Goal: Task Accomplishment & Management: Complete application form

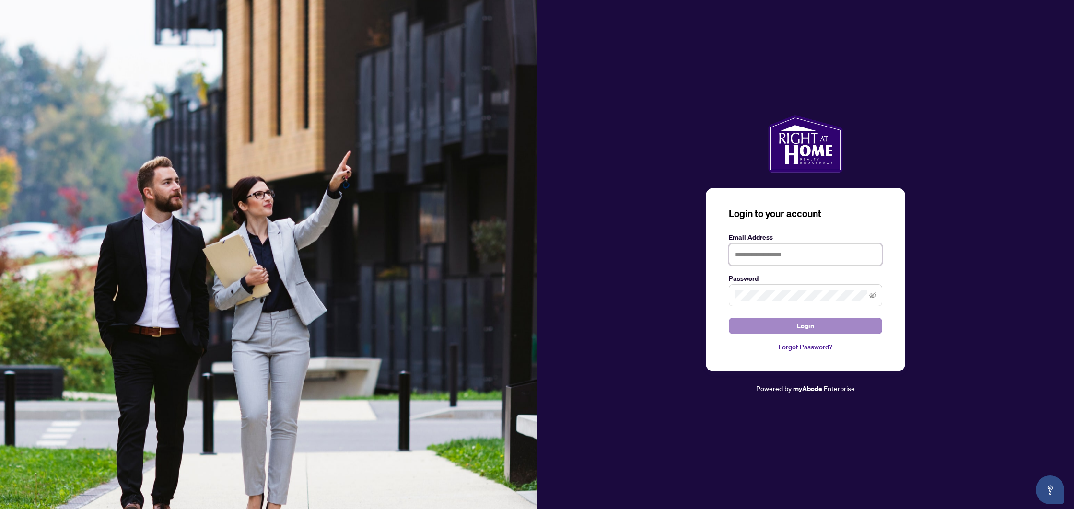
type input "**********"
click at [776, 325] on button "Login" at bounding box center [805, 326] width 153 height 16
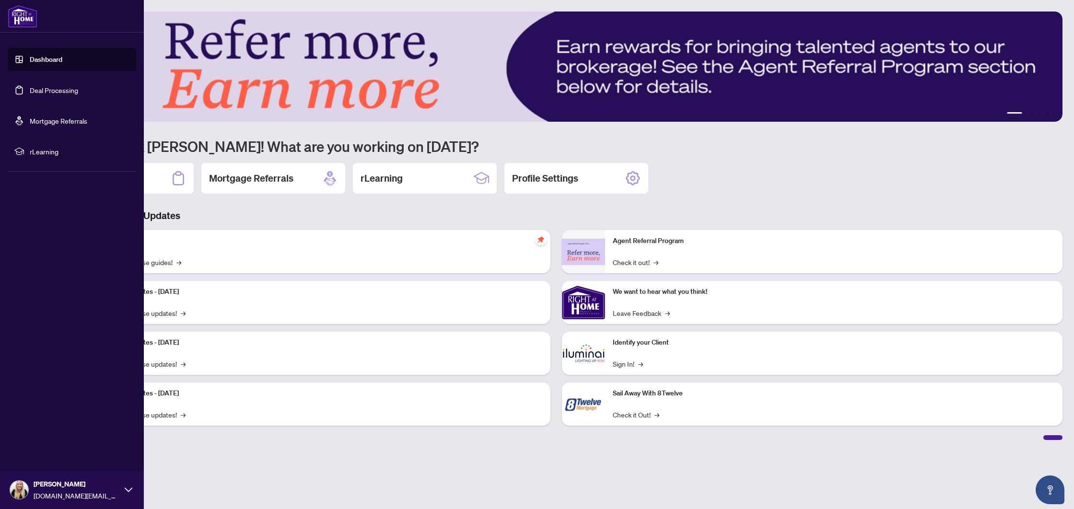
click at [30, 89] on link "Deal Processing" at bounding box center [54, 90] width 48 height 9
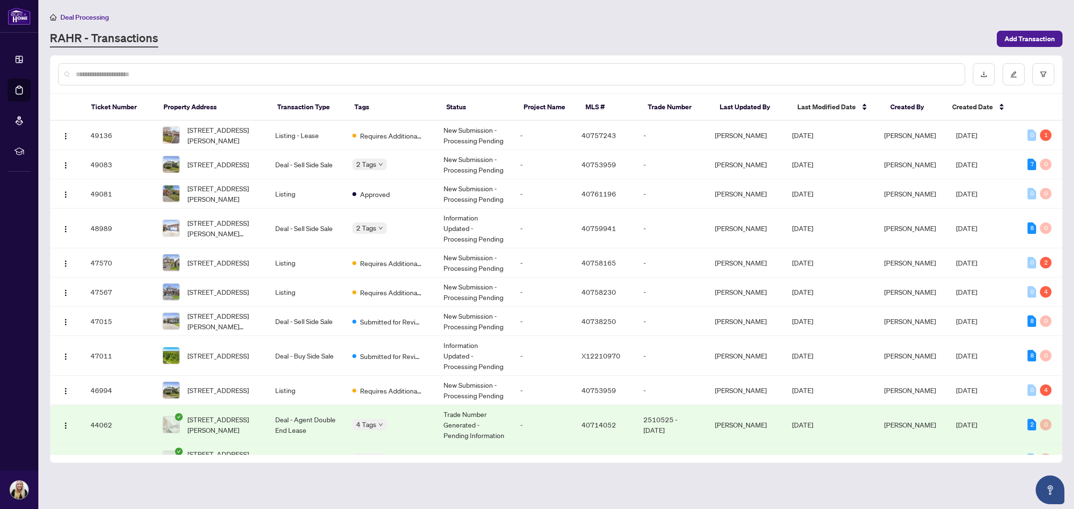
click at [210, 73] on input "text" at bounding box center [517, 74] width 882 height 11
paste input "**********"
click at [210, 73] on input "**********" at bounding box center [513, 74] width 875 height 11
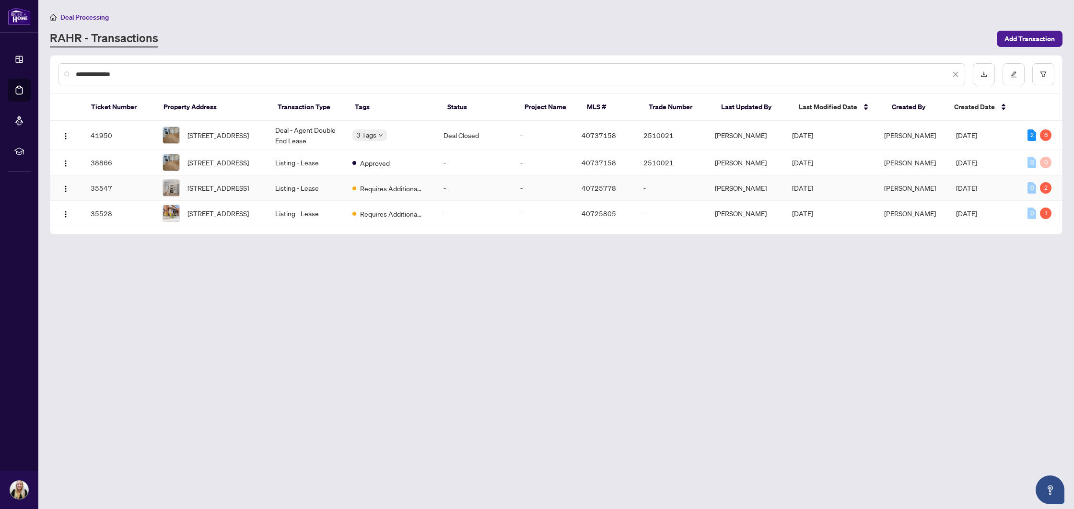
type input "**********"
click at [336, 196] on td "Listing - Lease" at bounding box center [306, 188] width 77 height 25
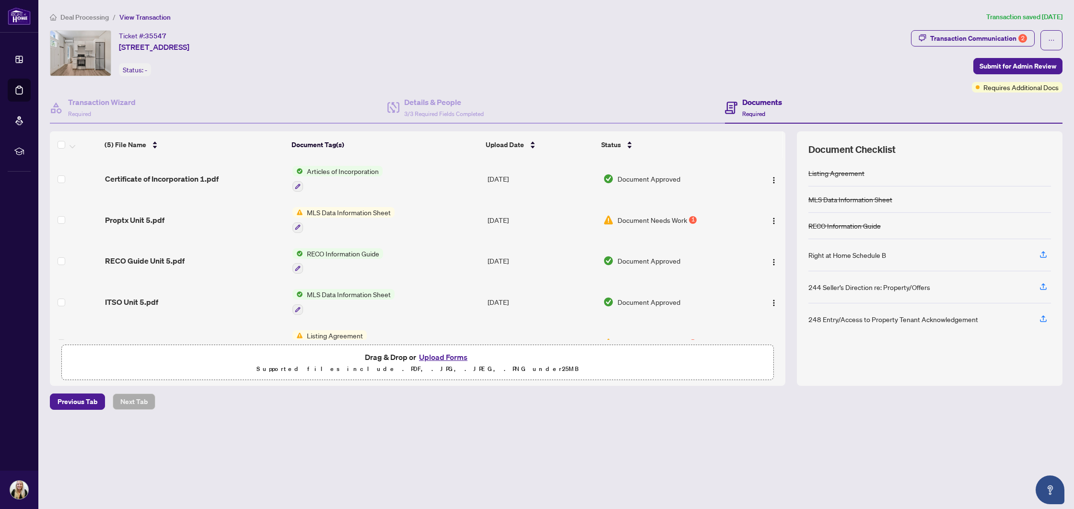
scroll to position [25, 0]
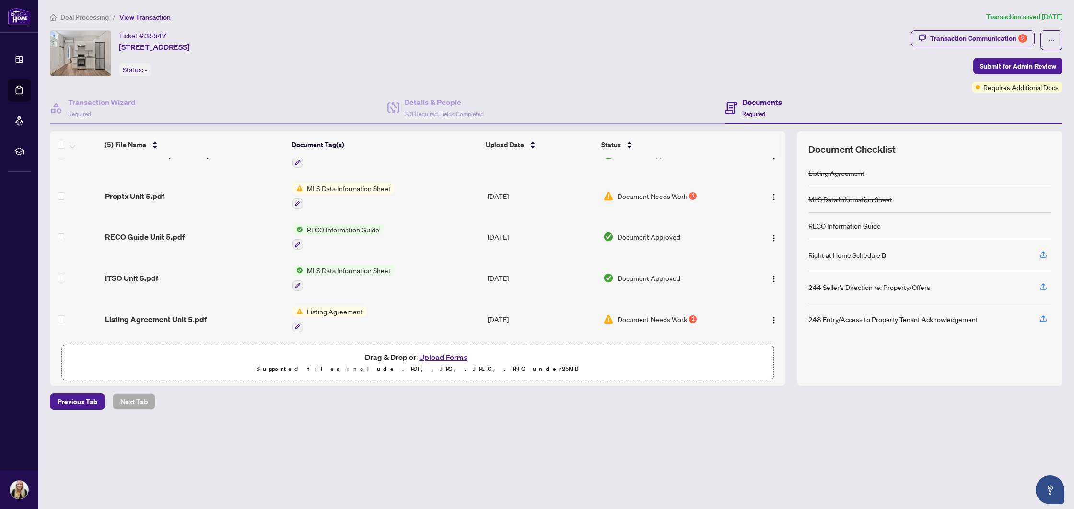
click at [645, 314] on span "Document Needs Work" at bounding box center [653, 319] width 70 height 11
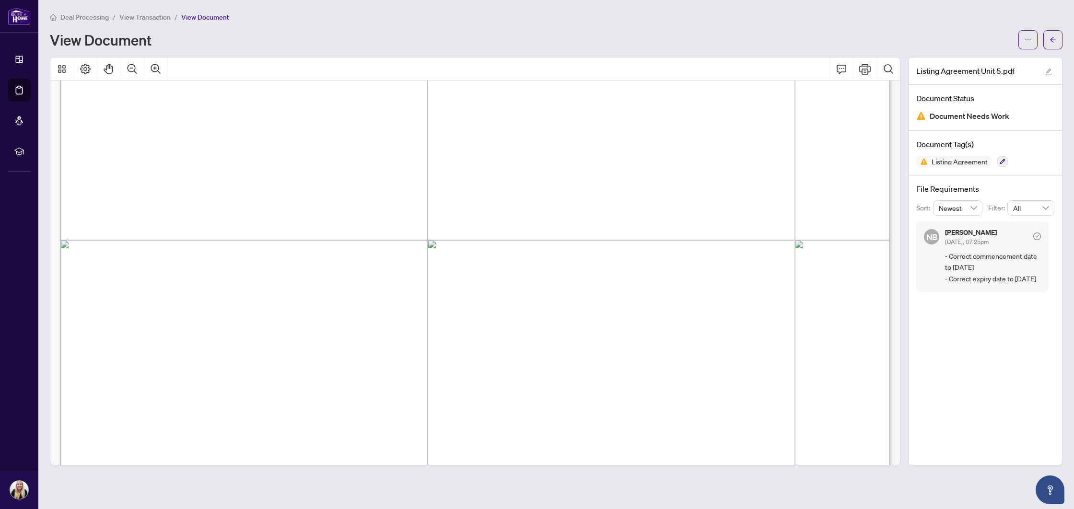
scroll to position [188, 0]
click at [1034, 41] on button "button" at bounding box center [1028, 39] width 19 height 19
click at [978, 63] on span "Download" at bounding box center [993, 60] width 73 height 11
click at [1052, 44] on span "button" at bounding box center [1053, 39] width 7 height 15
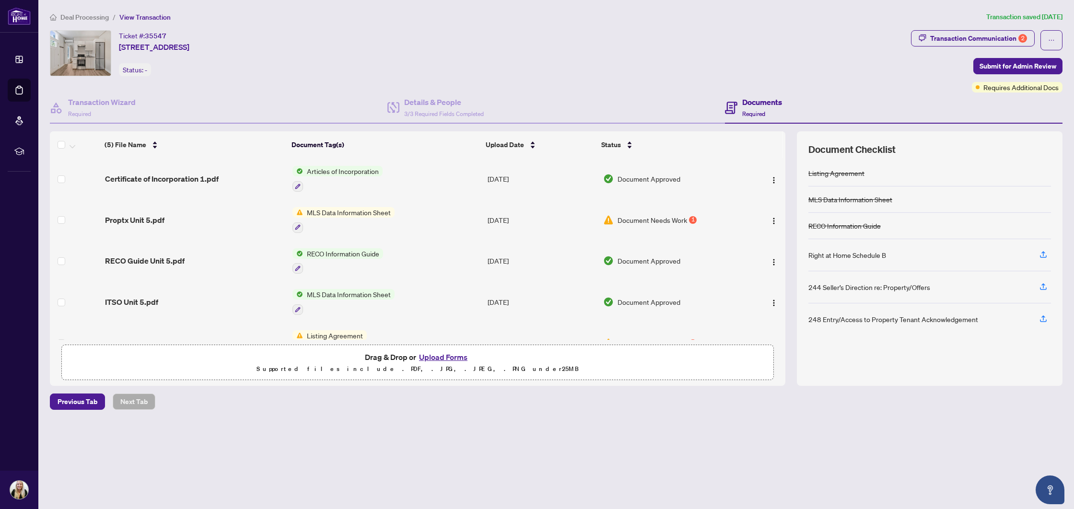
drag, startPoint x: 794, startPoint y: 105, endPoint x: 941, endPoint y: 89, distance: 147.1
click at [794, 105] on div "Documents Required" at bounding box center [894, 108] width 338 height 31
click at [460, 355] on button "Upload Forms" at bounding box center [443, 357] width 54 height 12
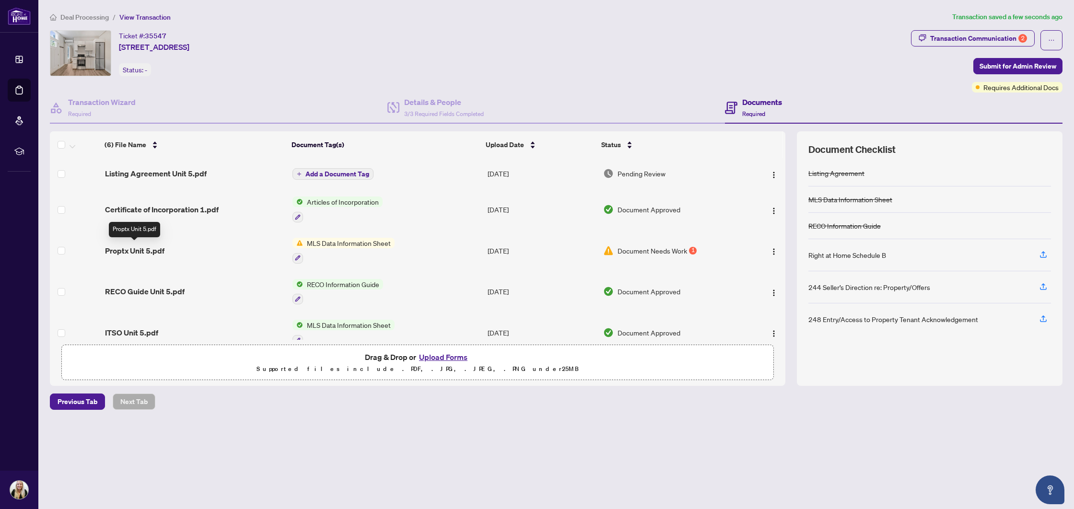
click at [153, 253] on span "Proptx Unit 5.pdf" at bounding box center [134, 251] width 59 height 12
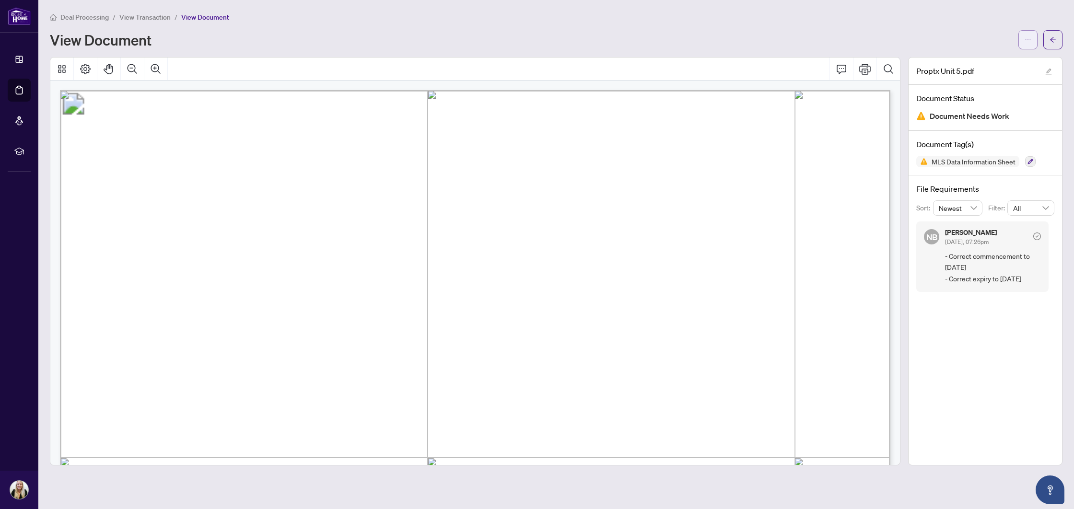
click at [1020, 43] on button "button" at bounding box center [1028, 39] width 19 height 19
click at [986, 62] on span "Download" at bounding box center [993, 60] width 73 height 11
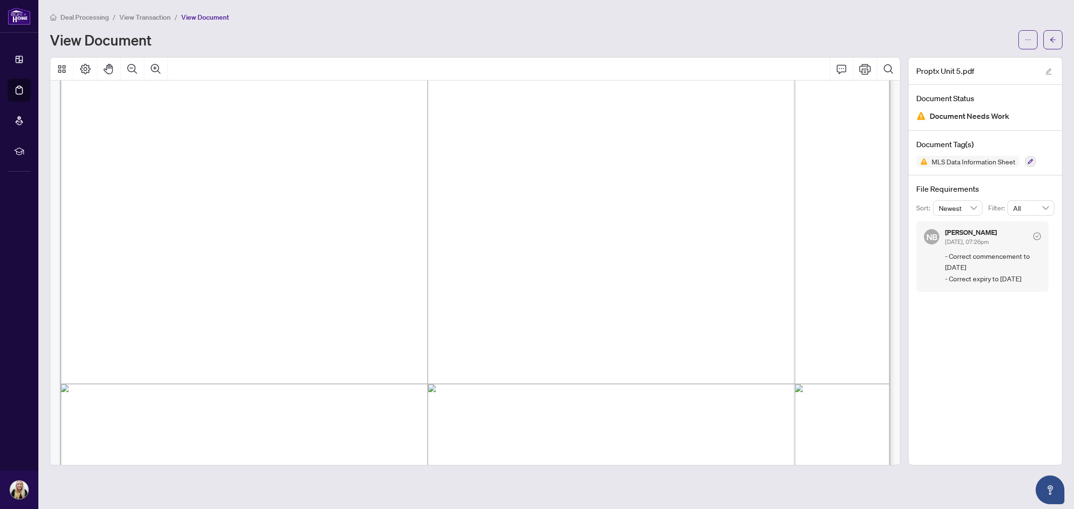
scroll to position [86, 0]
click at [1049, 43] on button "button" at bounding box center [1053, 39] width 19 height 19
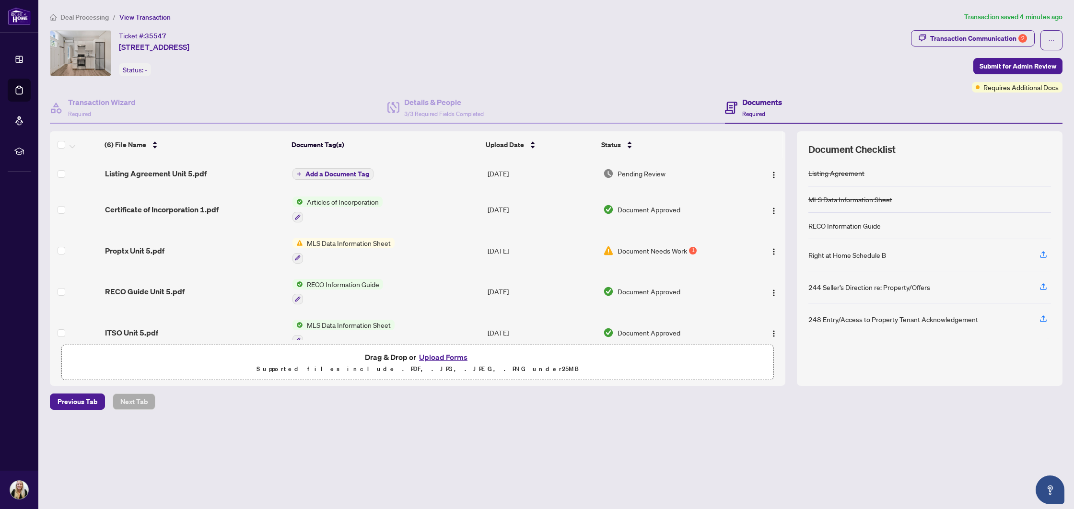
click at [187, 176] on span "Listing Agreement Unit 5.pdf" at bounding box center [156, 174] width 102 height 12
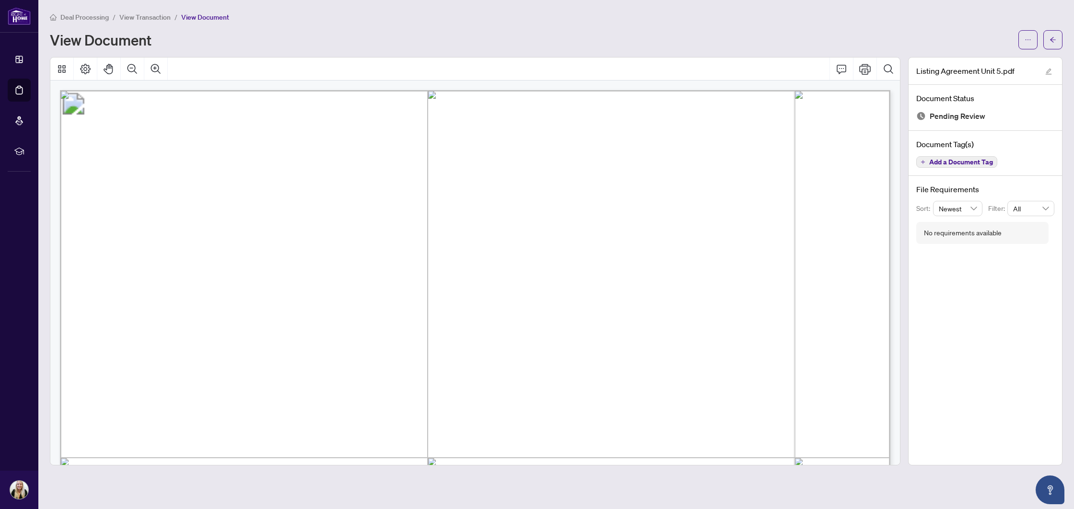
scroll to position [85, 0]
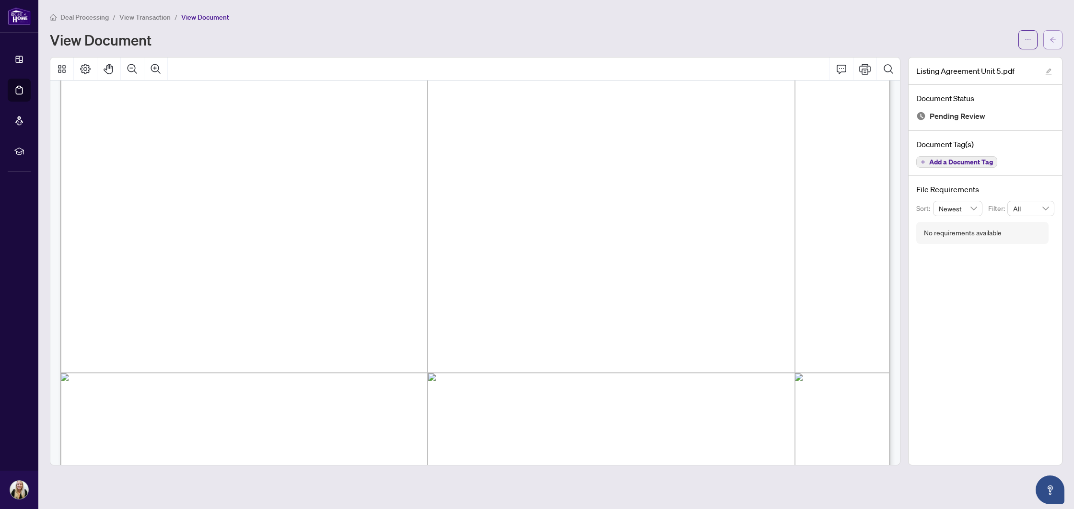
click at [1055, 36] on icon "arrow-left" at bounding box center [1053, 39] width 7 height 7
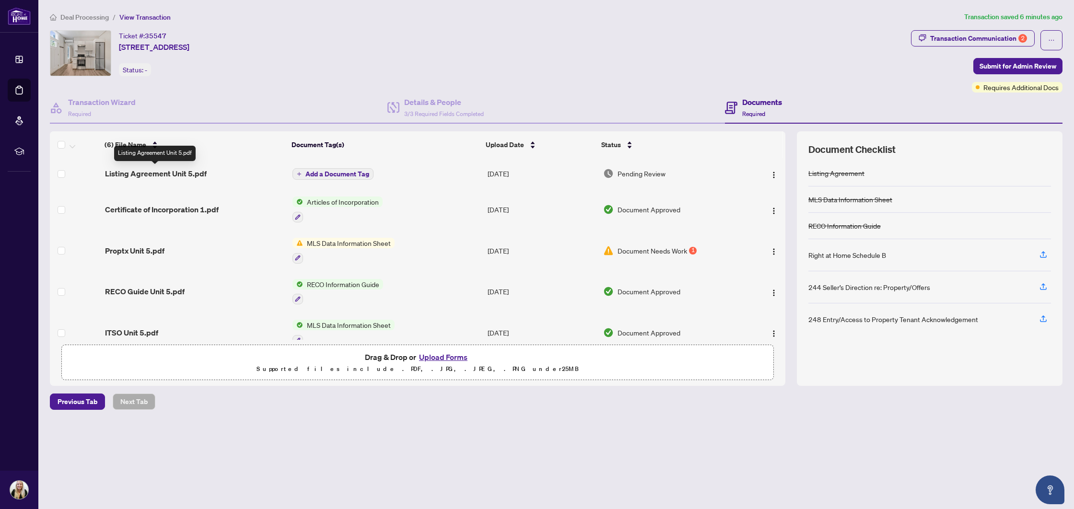
click at [193, 172] on span "Listing Agreement Unit 5.pdf" at bounding box center [156, 174] width 102 height 12
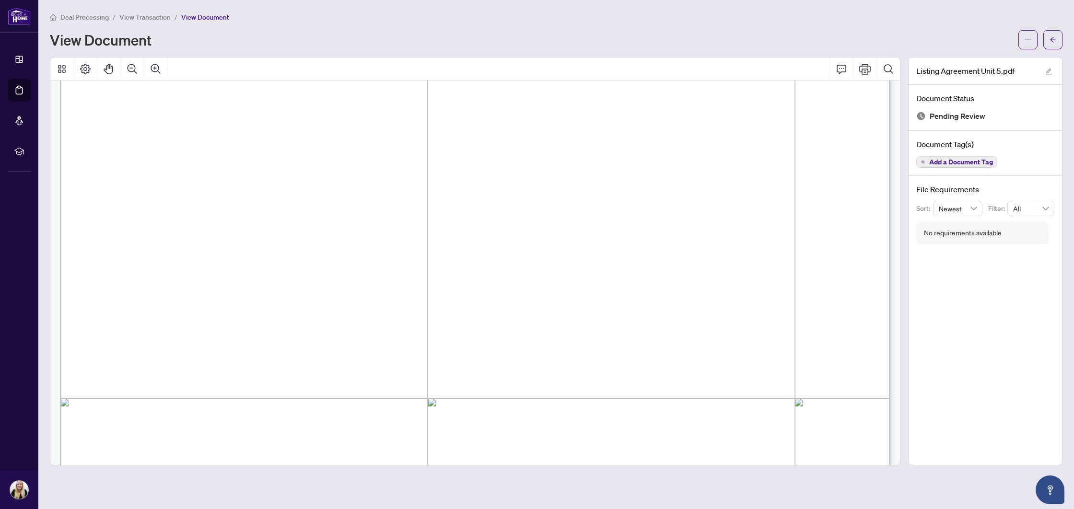
scroll to position [71, 0]
click at [1048, 44] on button "button" at bounding box center [1053, 39] width 19 height 19
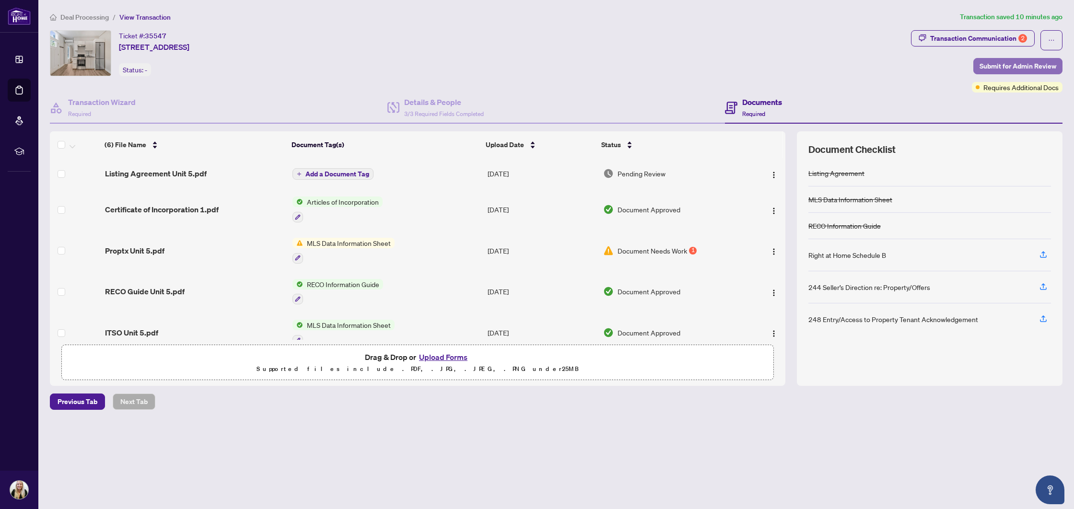
click at [997, 71] on span "Submit for Admin Review" at bounding box center [1018, 66] width 77 height 15
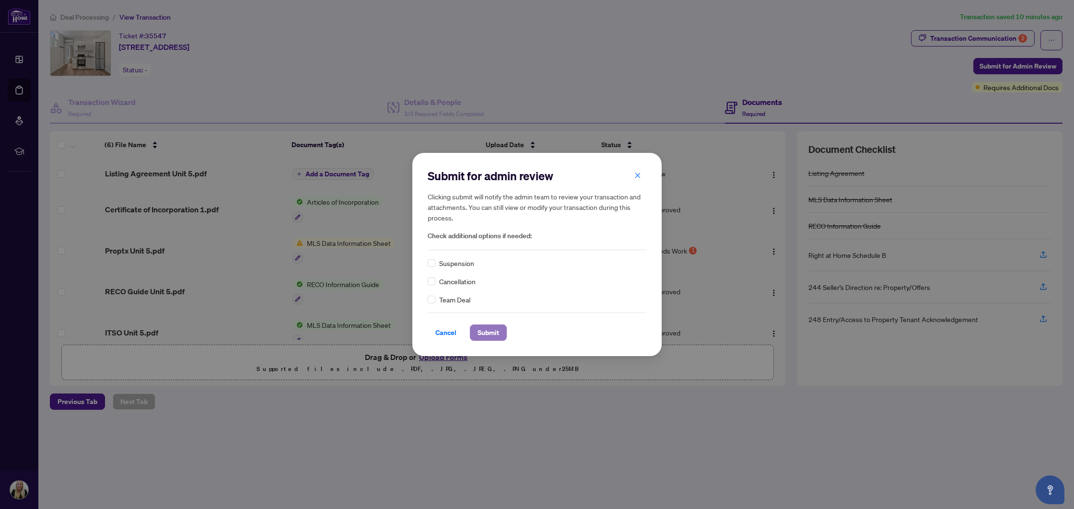
click at [494, 331] on span "Submit" at bounding box center [489, 332] width 22 height 15
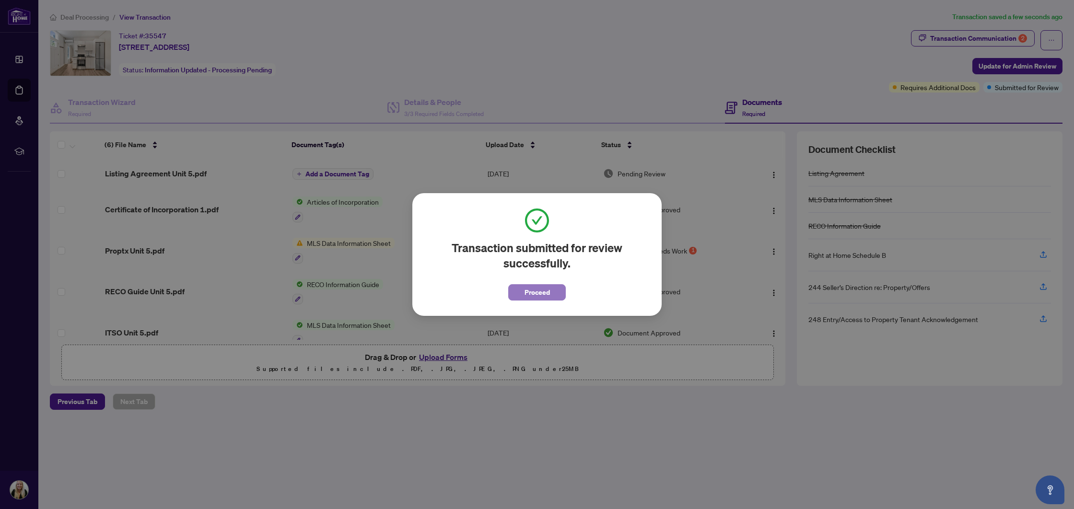
click at [536, 289] on span "Proceed" at bounding box center [537, 292] width 25 height 15
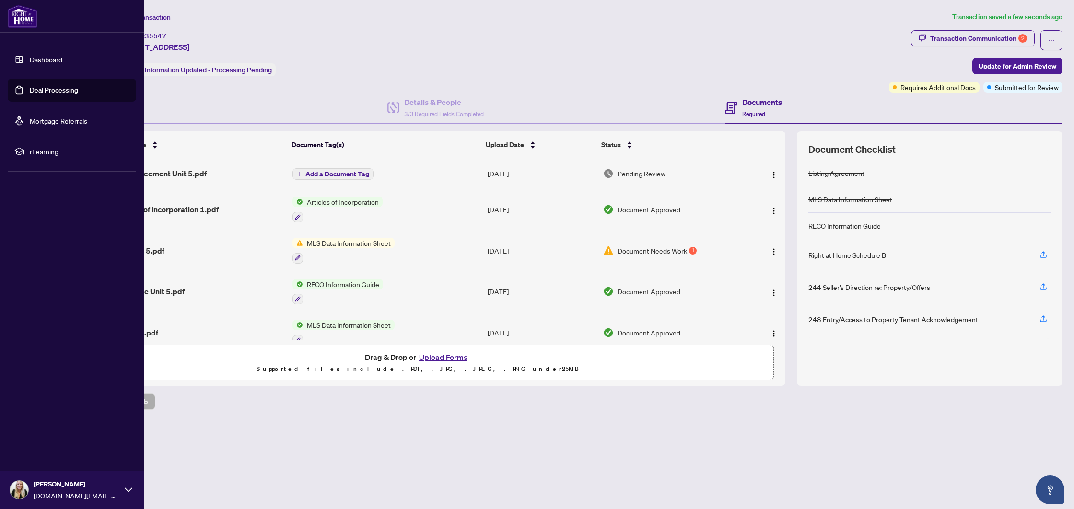
click at [72, 91] on link "Deal Processing" at bounding box center [54, 90] width 48 height 9
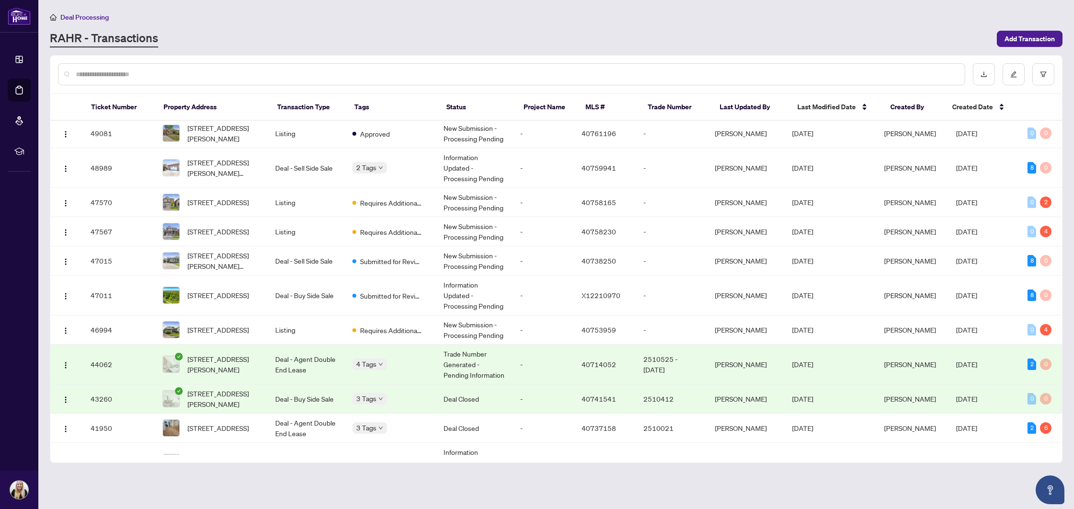
scroll to position [77, 0]
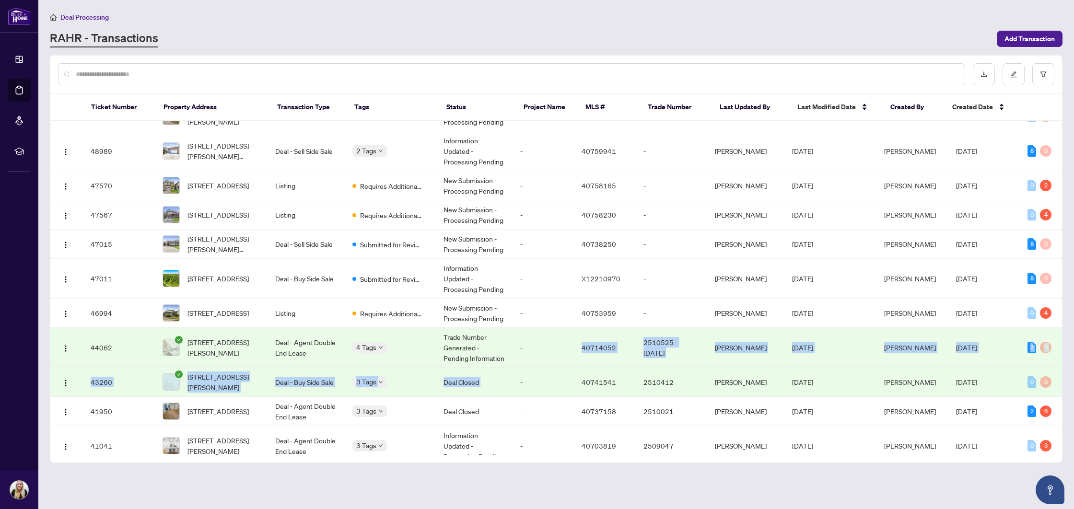
drag, startPoint x: 585, startPoint y: 349, endPoint x: 574, endPoint y: 371, distance: 24.5
click at [574, 371] on tbody "49136 [STREET_ADDRESS][PERSON_NAME] Listing - Lease Requires Additional Docs Ne…" at bounding box center [556, 509] width 1012 height 930
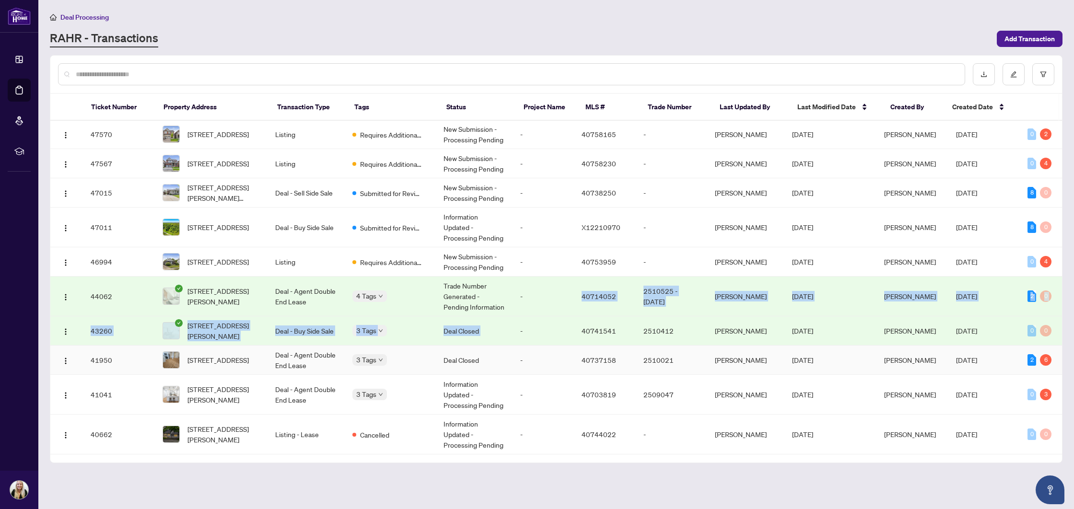
scroll to position [133, 0]
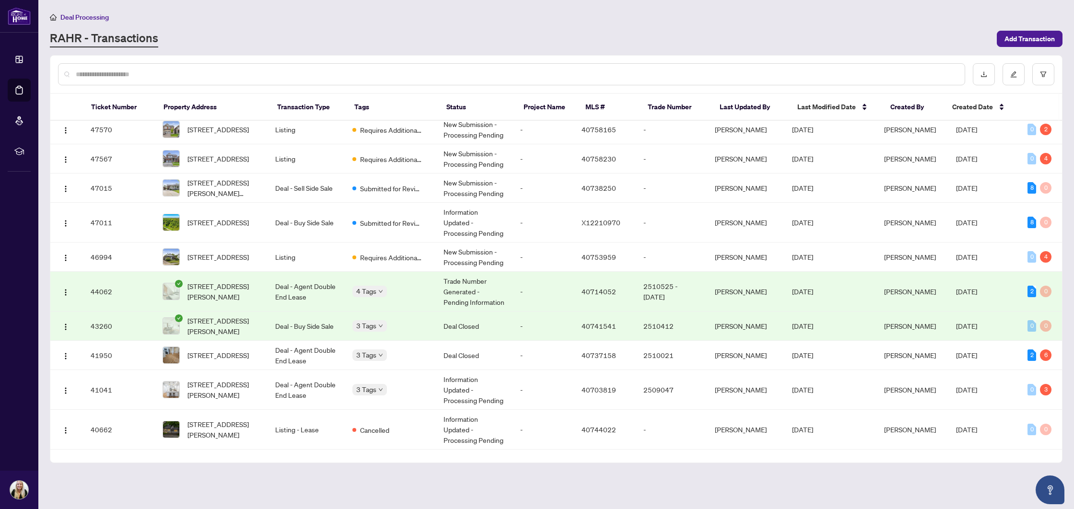
click at [351, 472] on main "Deal Processing [PERSON_NAME] - Transactions Add Transaction Ticket Number Prop…" at bounding box center [556, 254] width 1036 height 509
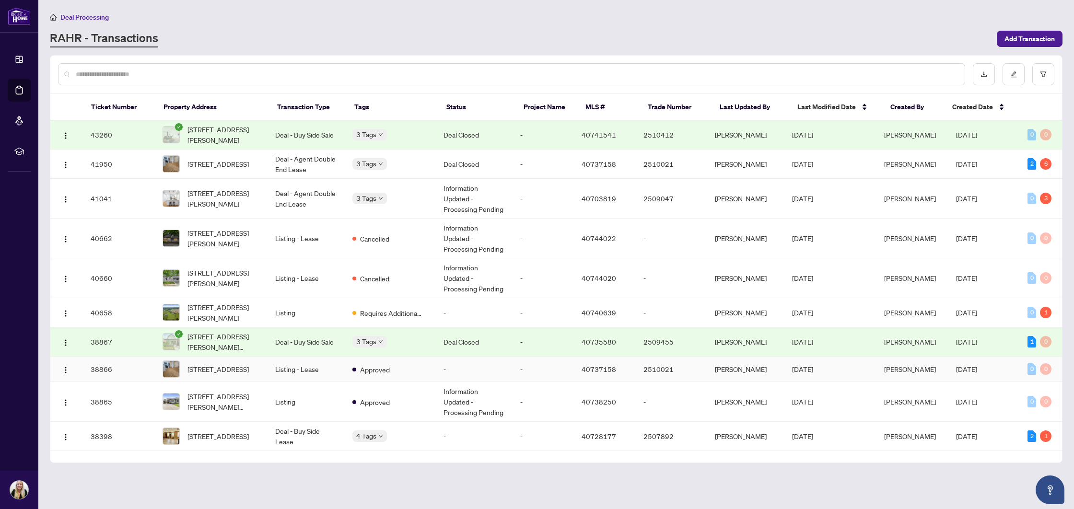
scroll to position [0, 0]
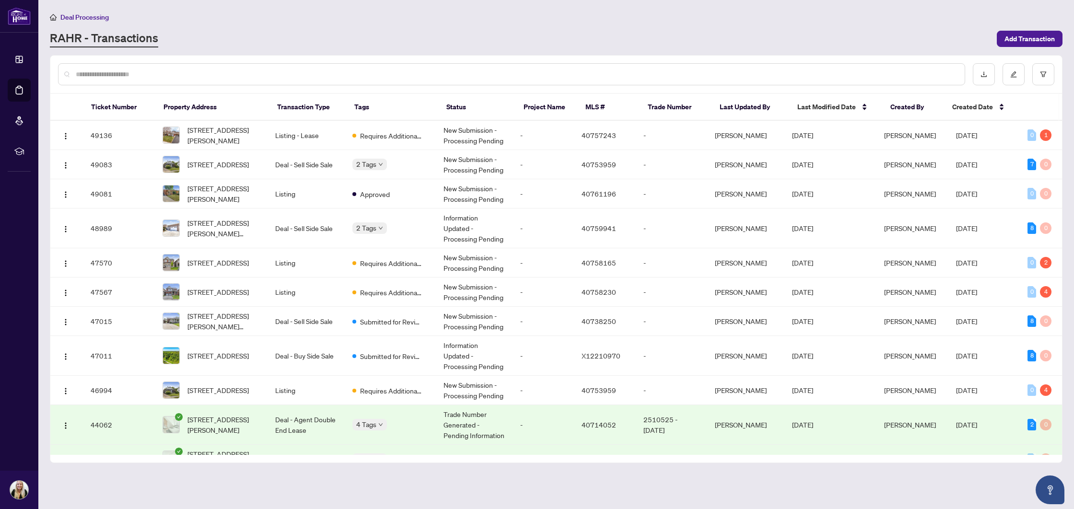
click at [200, 75] on input "text" at bounding box center [517, 74] width 882 height 11
type input "*******"
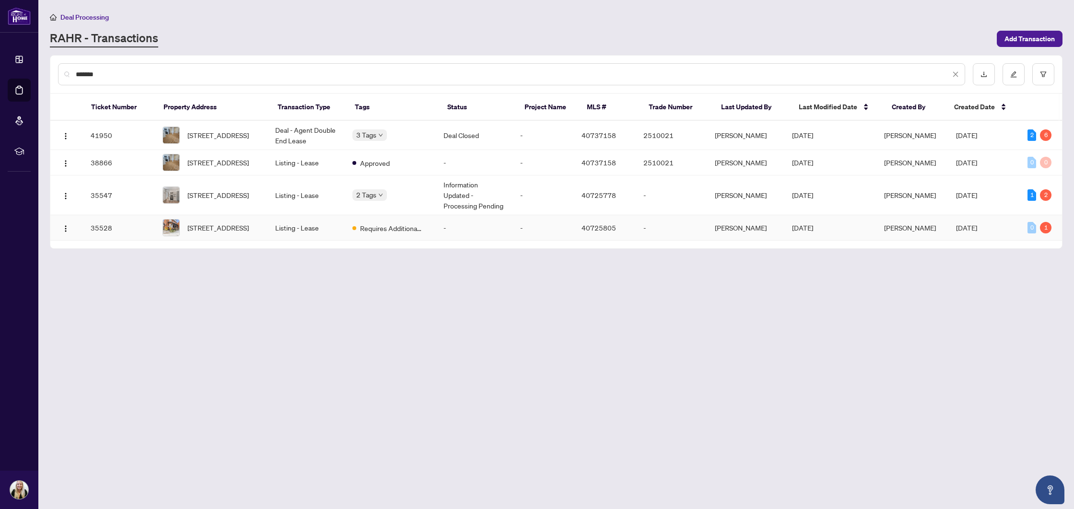
click at [330, 229] on td "Listing - Lease" at bounding box center [306, 227] width 77 height 25
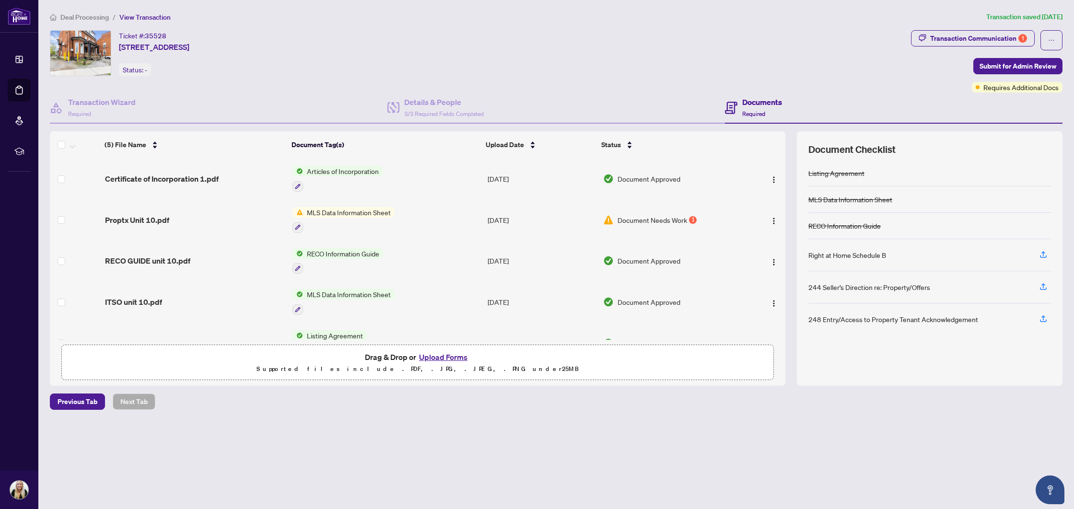
click at [400, 214] on td "MLS Data Information Sheet" at bounding box center [386, 220] width 195 height 41
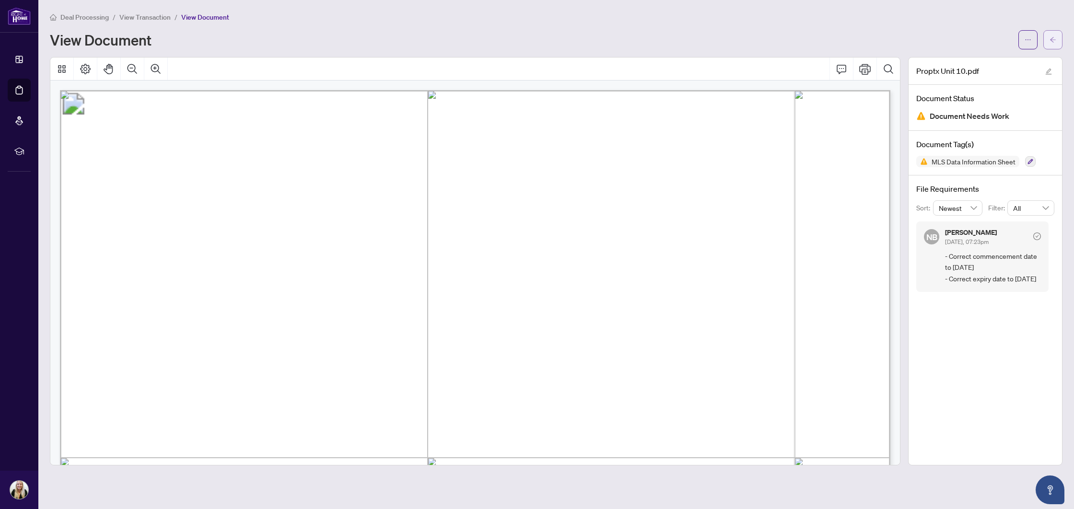
click at [1048, 46] on button "button" at bounding box center [1053, 39] width 19 height 19
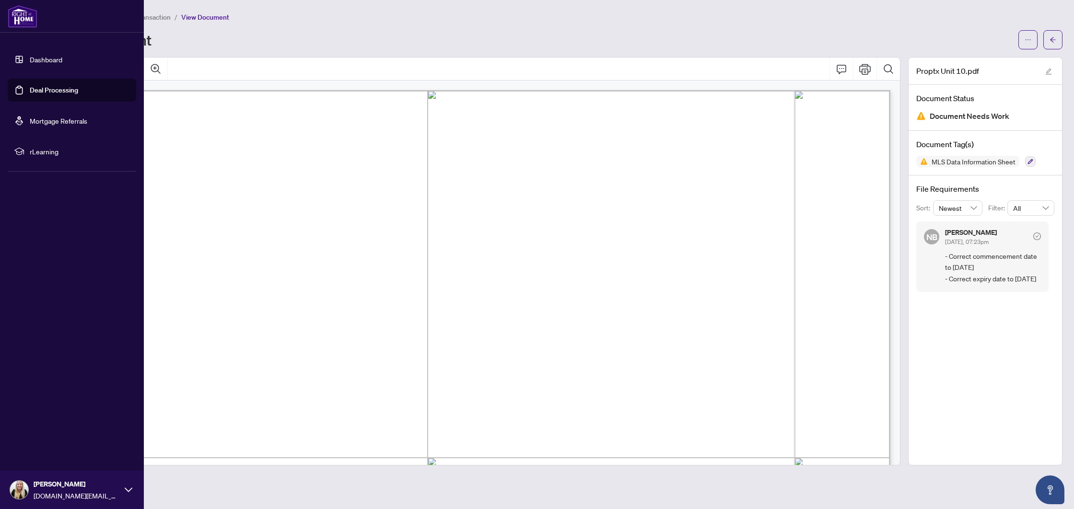
click at [30, 86] on link "Deal Processing" at bounding box center [54, 90] width 48 height 9
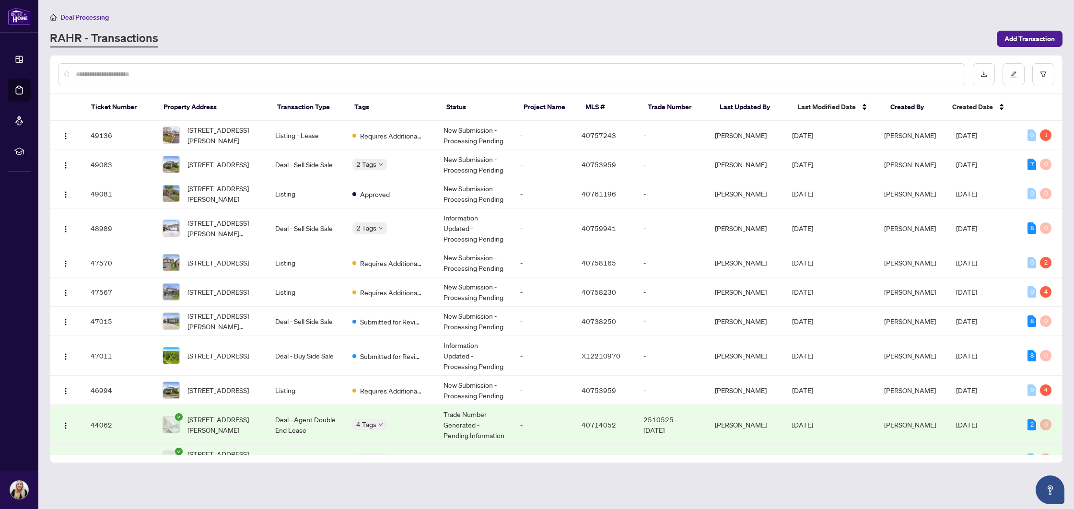
click at [165, 76] on input "text" at bounding box center [517, 74] width 882 height 11
type input "*******"
